Goal: Information Seeking & Learning: Understand process/instructions

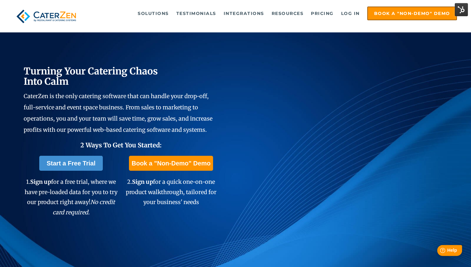
click at [450, 251] on span "Help" at bounding box center [452, 250] width 10 height 5
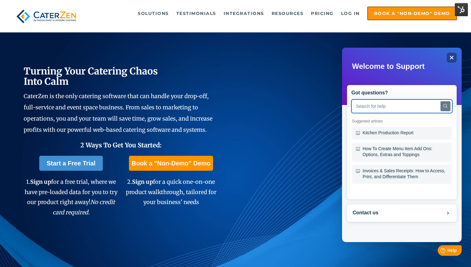
click at [395, 111] on input "text" at bounding box center [401, 106] width 101 height 14
type input "deposit"
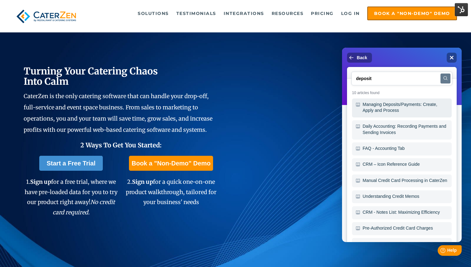
click at [397, 105] on div "Managing Deposits/Payments: Create, Apply and Process" at bounding box center [402, 107] width 100 height 19
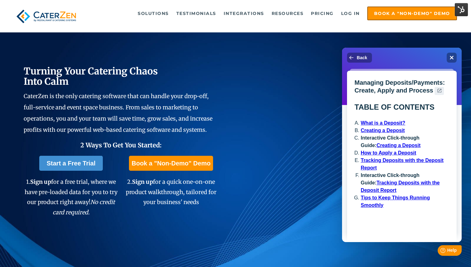
click at [437, 90] on icon at bounding box center [439, 90] width 4 height 4
